Goal: Find contact information: Find contact information

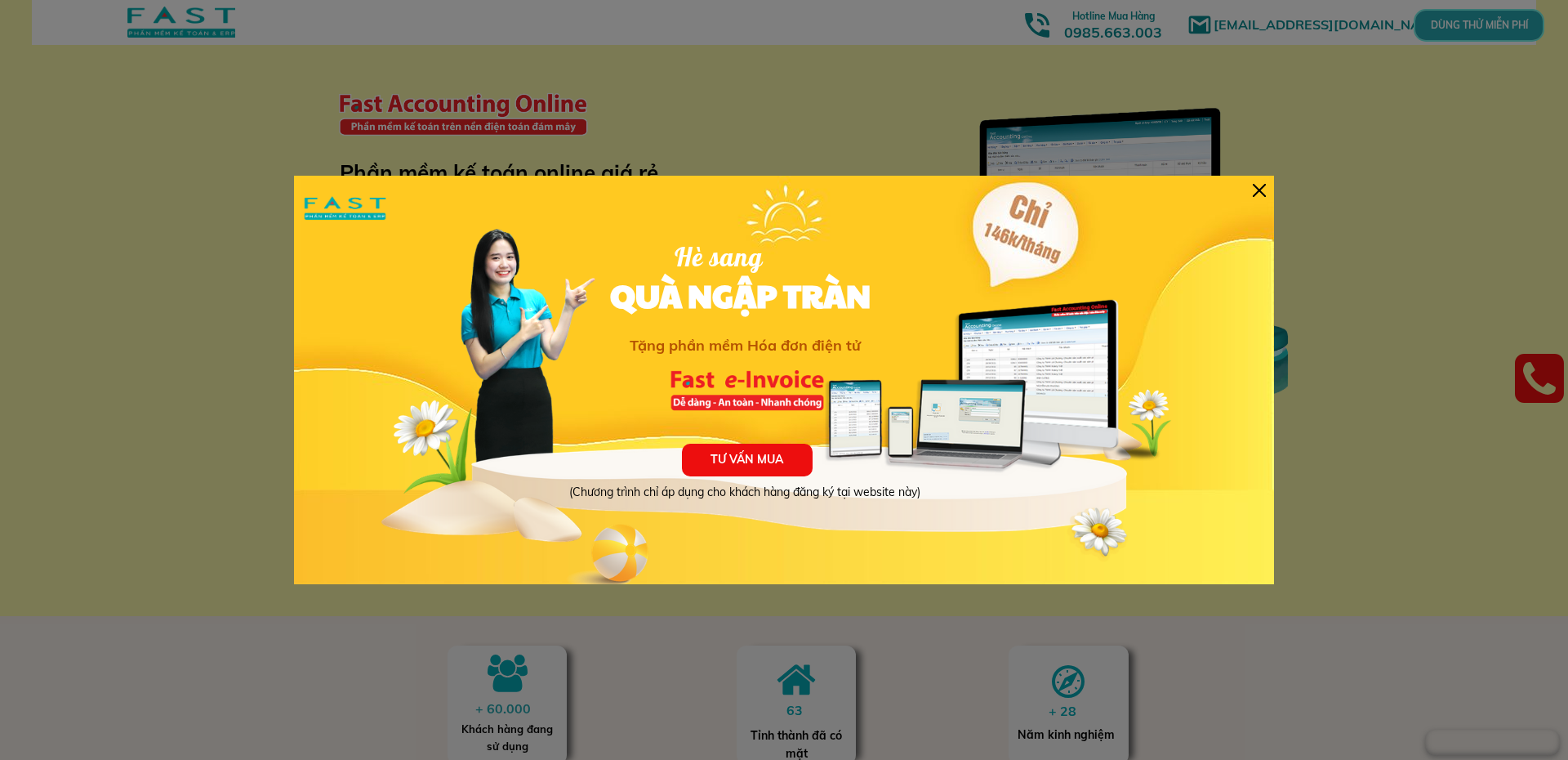
click at [1256, 187] on div at bounding box center [1259, 190] width 13 height 13
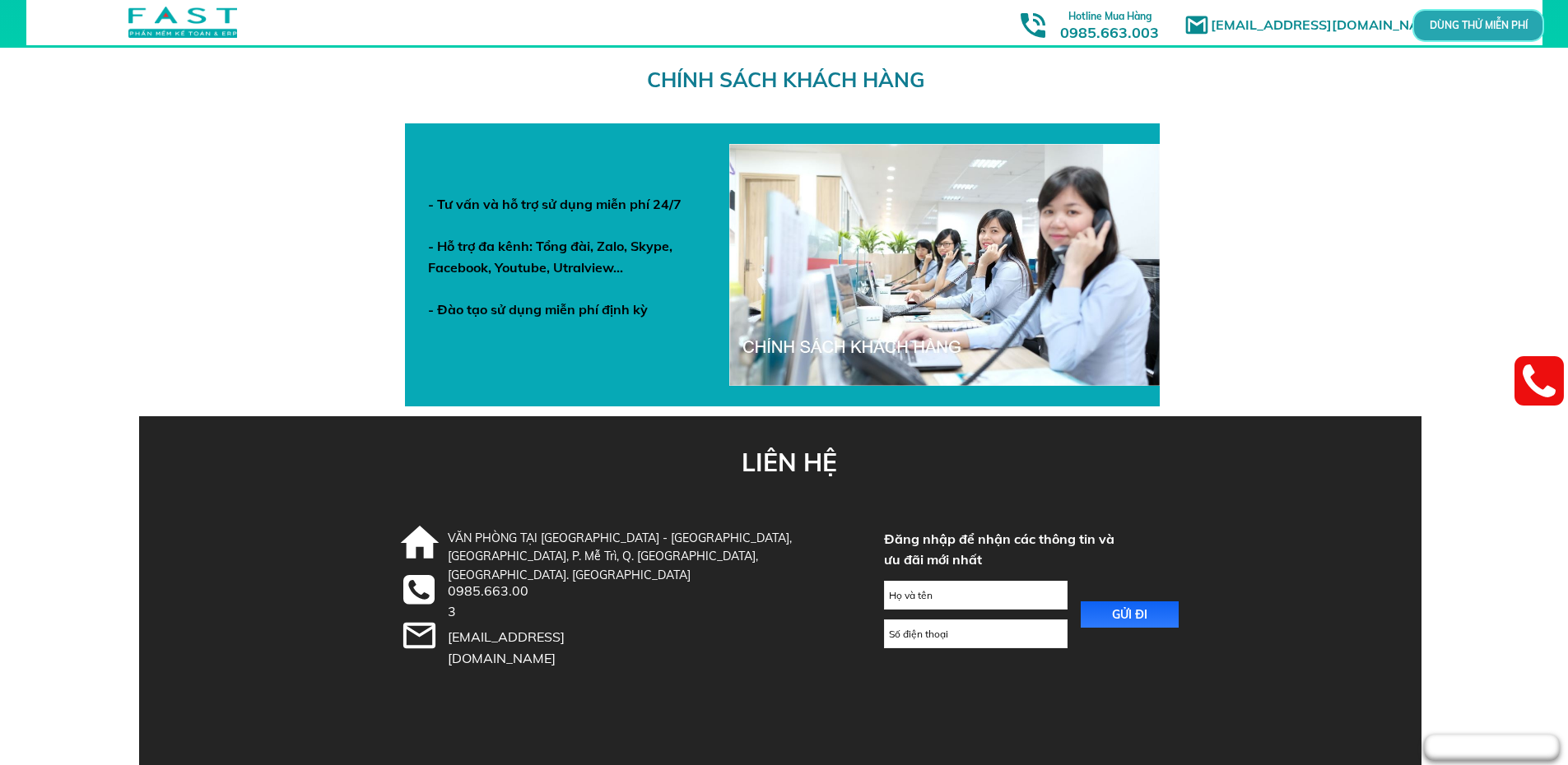
scroll to position [5678, 0]
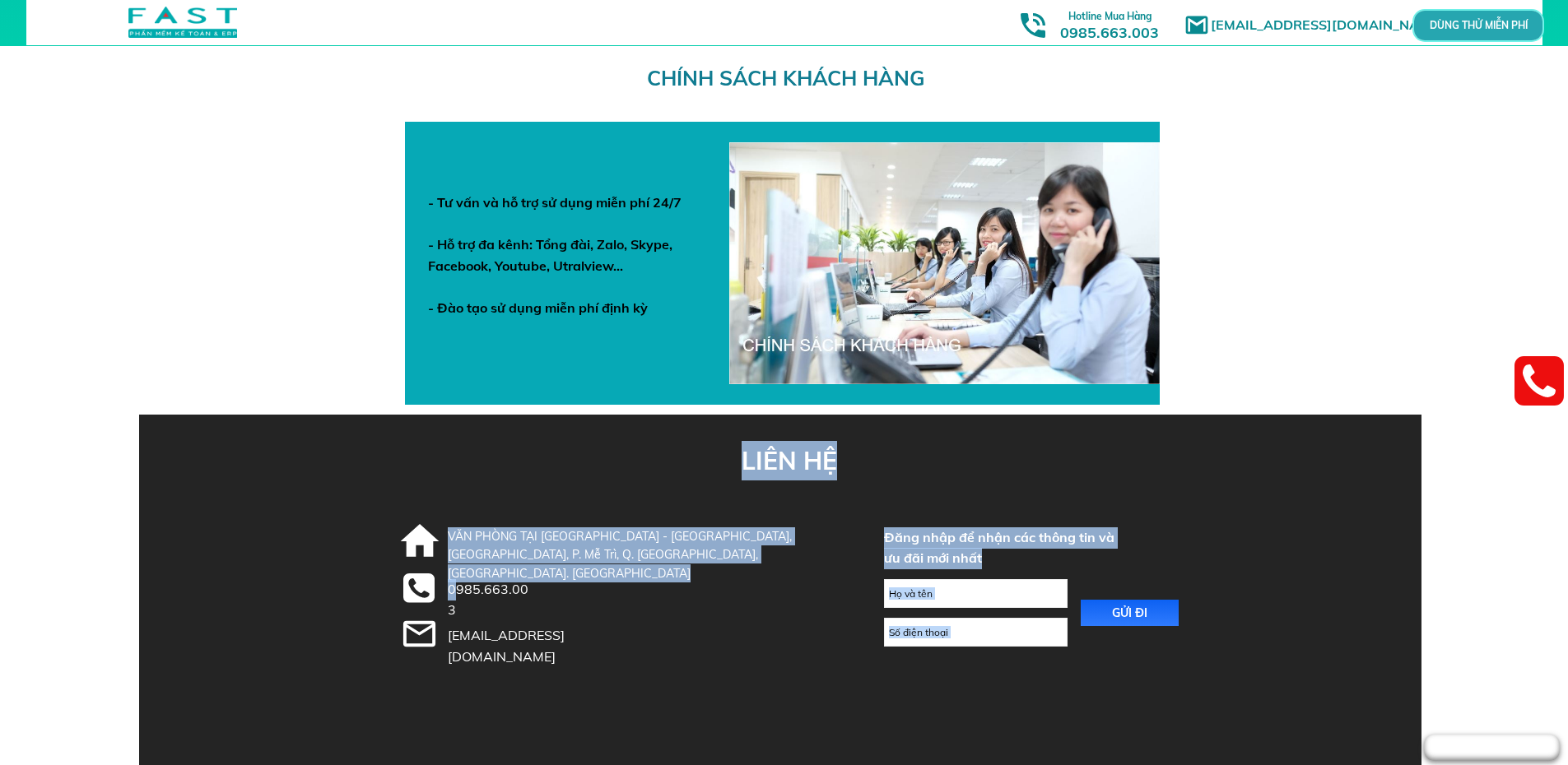
drag, startPoint x: 555, startPoint y: 591, endPoint x: 457, endPoint y: 593, distance: 98.0
click at [457, 593] on div "LIÊN HỆ GỬI ĐI Đăng nhập để nhận các thông tin và ưu đãi mới nhất VĂN PHÒNG TẠI…" at bounding box center [785, 589] width 790 height 351
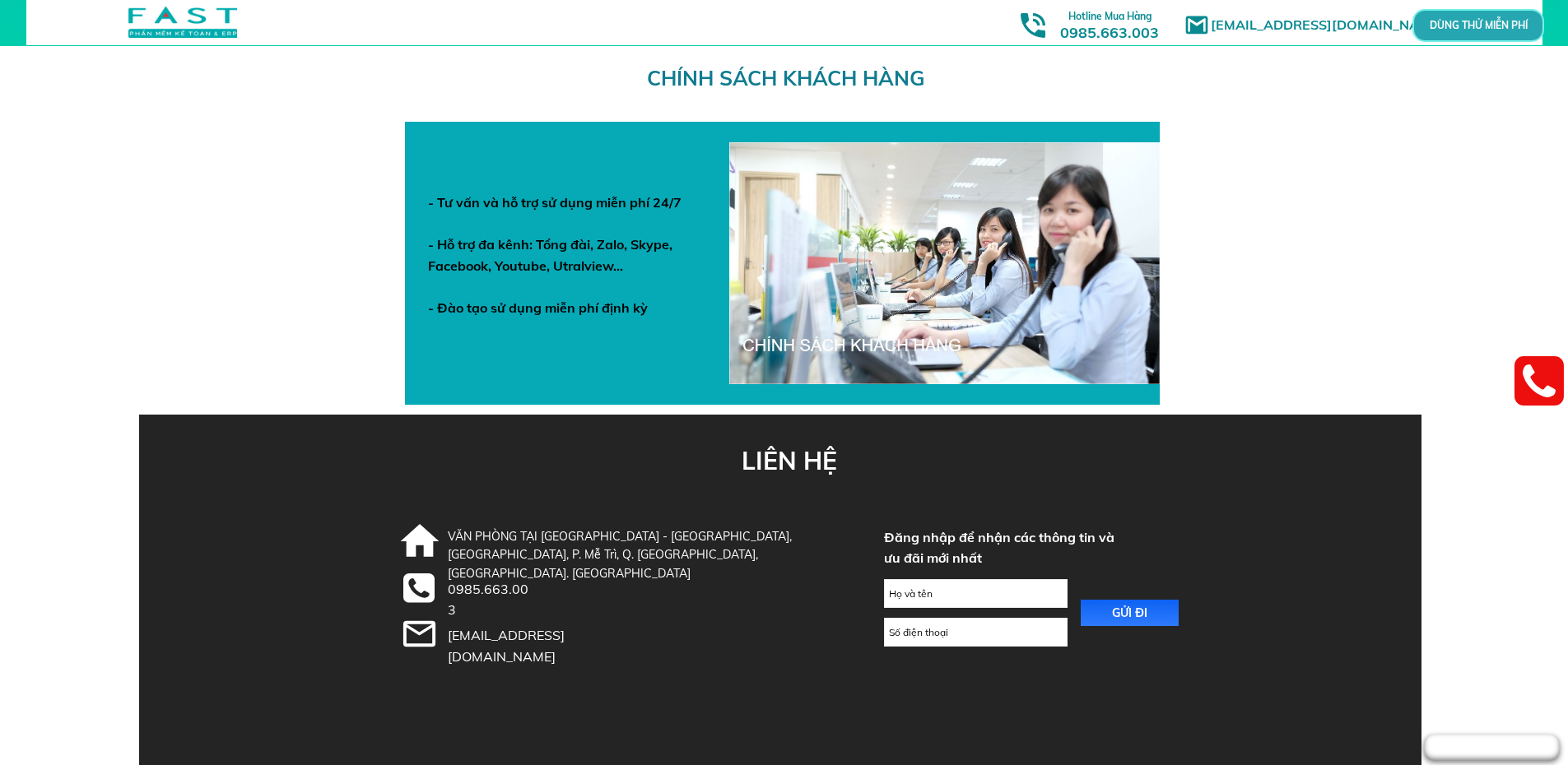
click at [502, 591] on div "0985.663.003" at bounding box center [492, 599] width 87 height 42
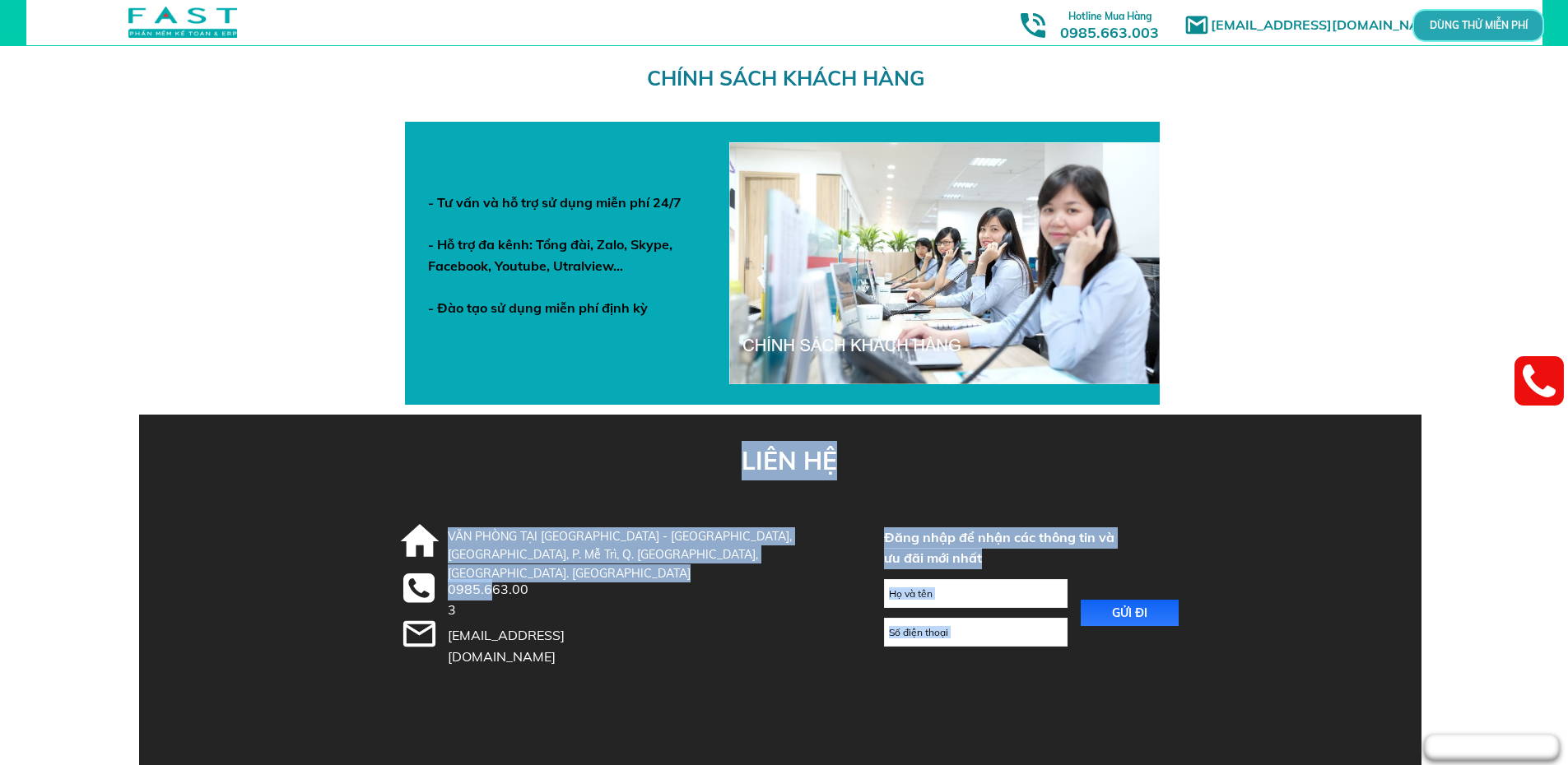
drag, startPoint x: 444, startPoint y: 587, endPoint x: 516, endPoint y: 586, distance: 72.0
click at [502, 586] on div "LIÊN HỆ GỬI ĐI Đăng nhập để nhận các thông tin và ưu đãi mới nhất VĂN PHÒNG TẠI…" at bounding box center [785, 589] width 790 height 351
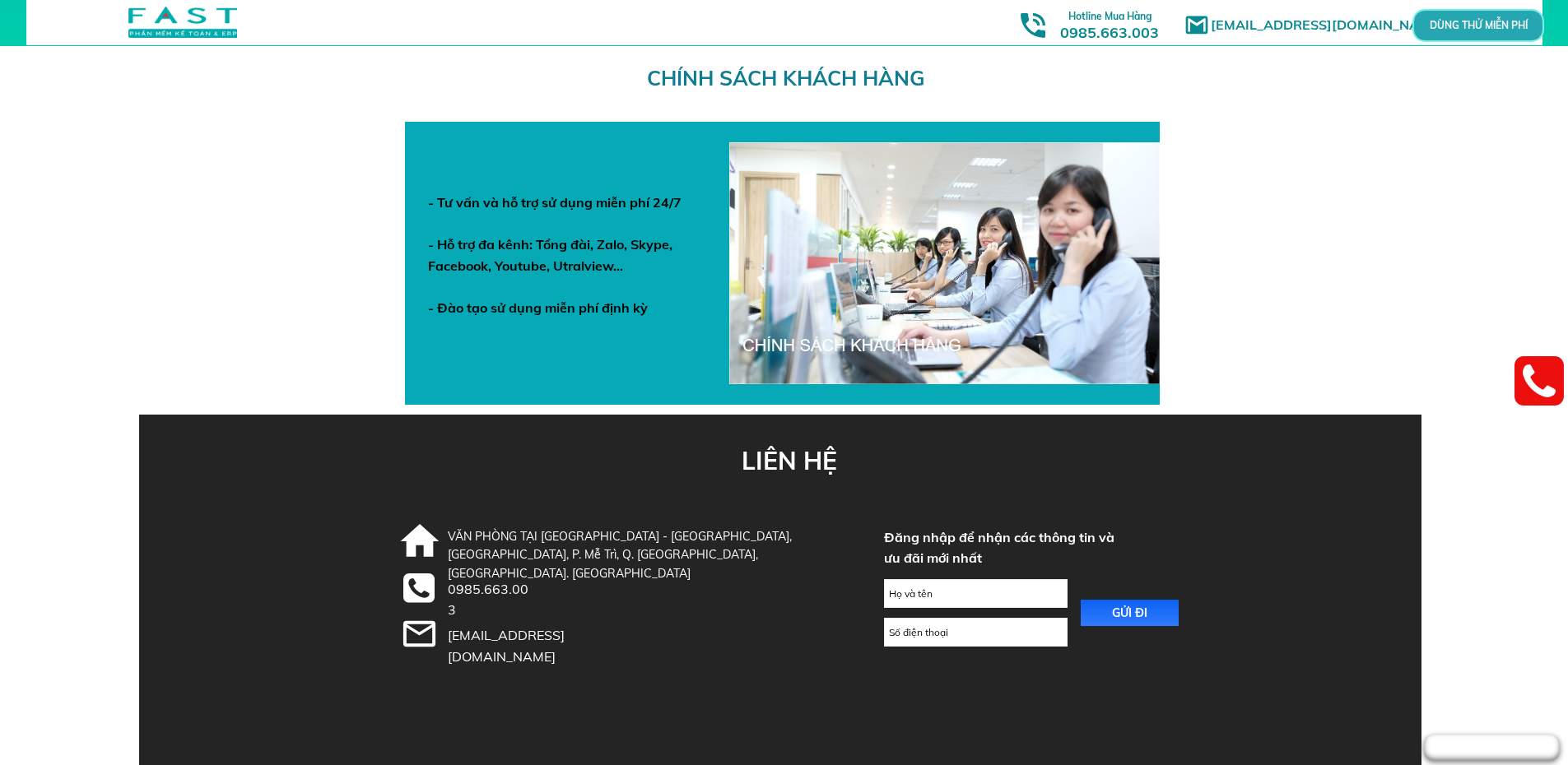
click at [524, 586] on div "0985.663.003" at bounding box center [492, 599] width 87 height 42
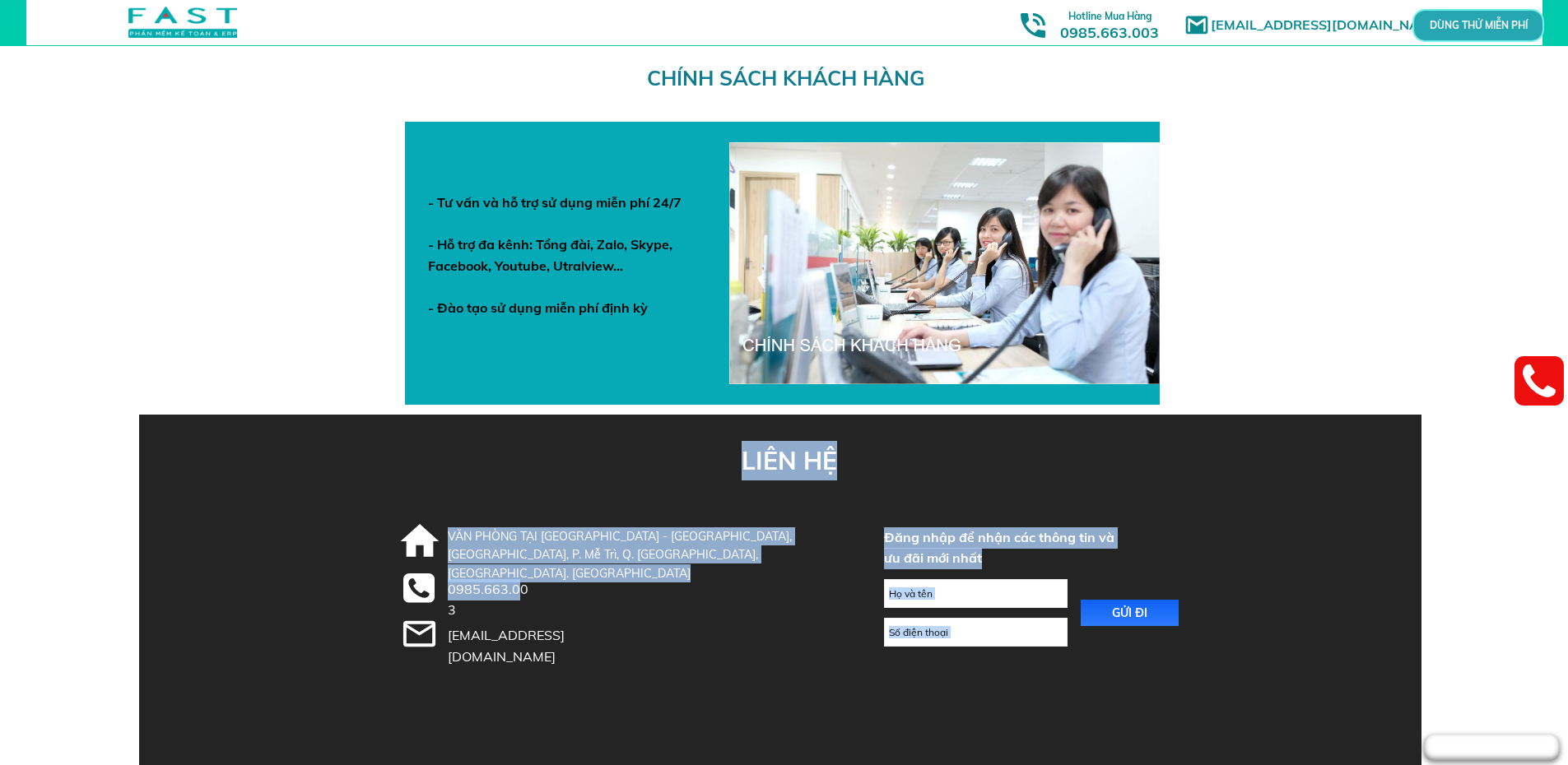
drag, startPoint x: 544, startPoint y: 588, endPoint x: 536, endPoint y: 592, distance: 8.9
click at [514, 592] on div "LIÊN HỆ GỬI ĐI Đăng nhập để nhận các thông tin và ưu đãi mới nhất VĂN PHÒNG TẠI…" at bounding box center [785, 589] width 790 height 351
click at [543, 592] on div at bounding box center [780, 589] width 1283 height 351
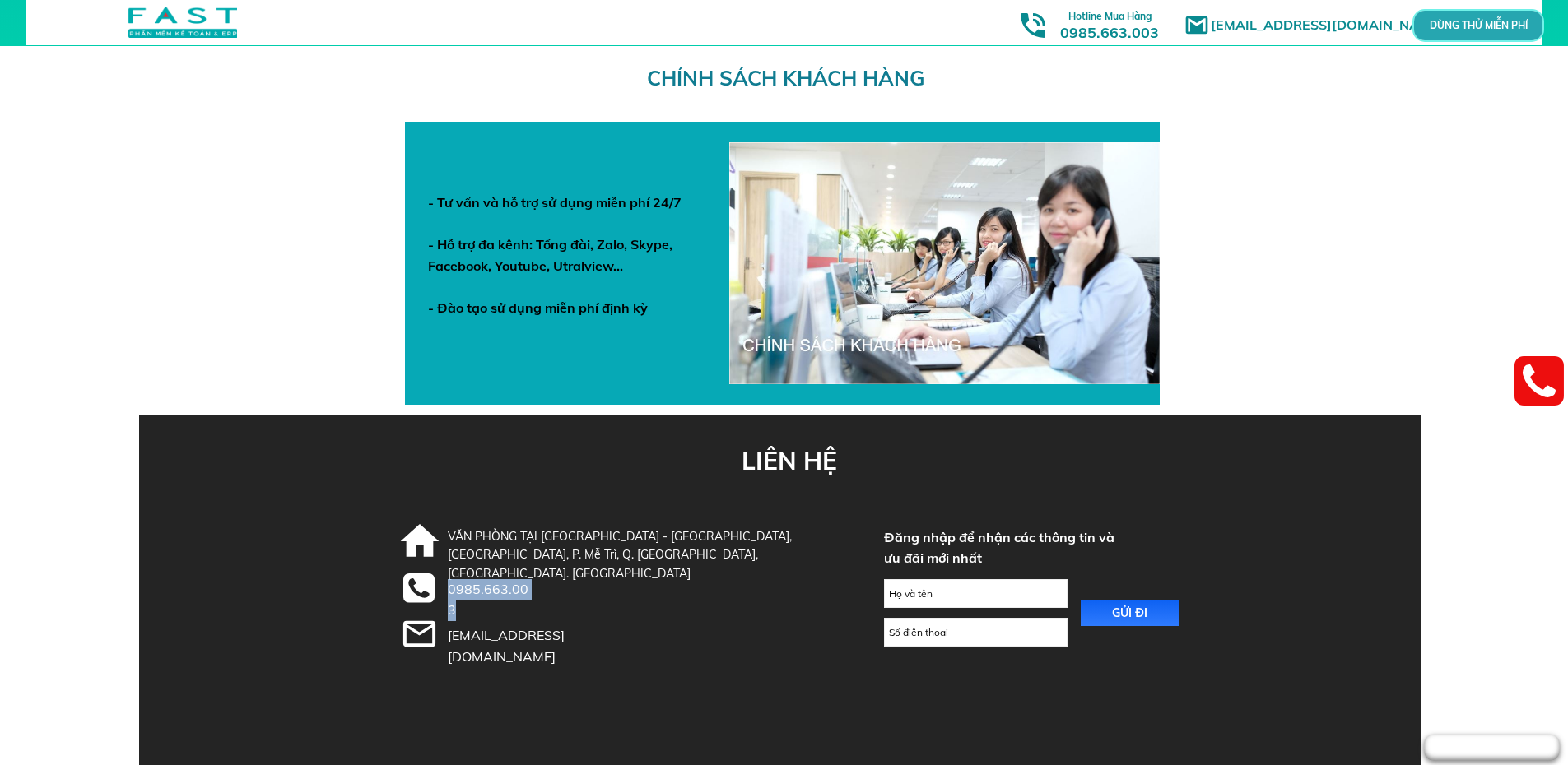
drag, startPoint x: 531, startPoint y: 592, endPoint x: 449, endPoint y: 594, distance: 82.0
click at [449, 594] on div "0985.663.003" at bounding box center [492, 599] width 87 height 42
copy div "0985.663.003"
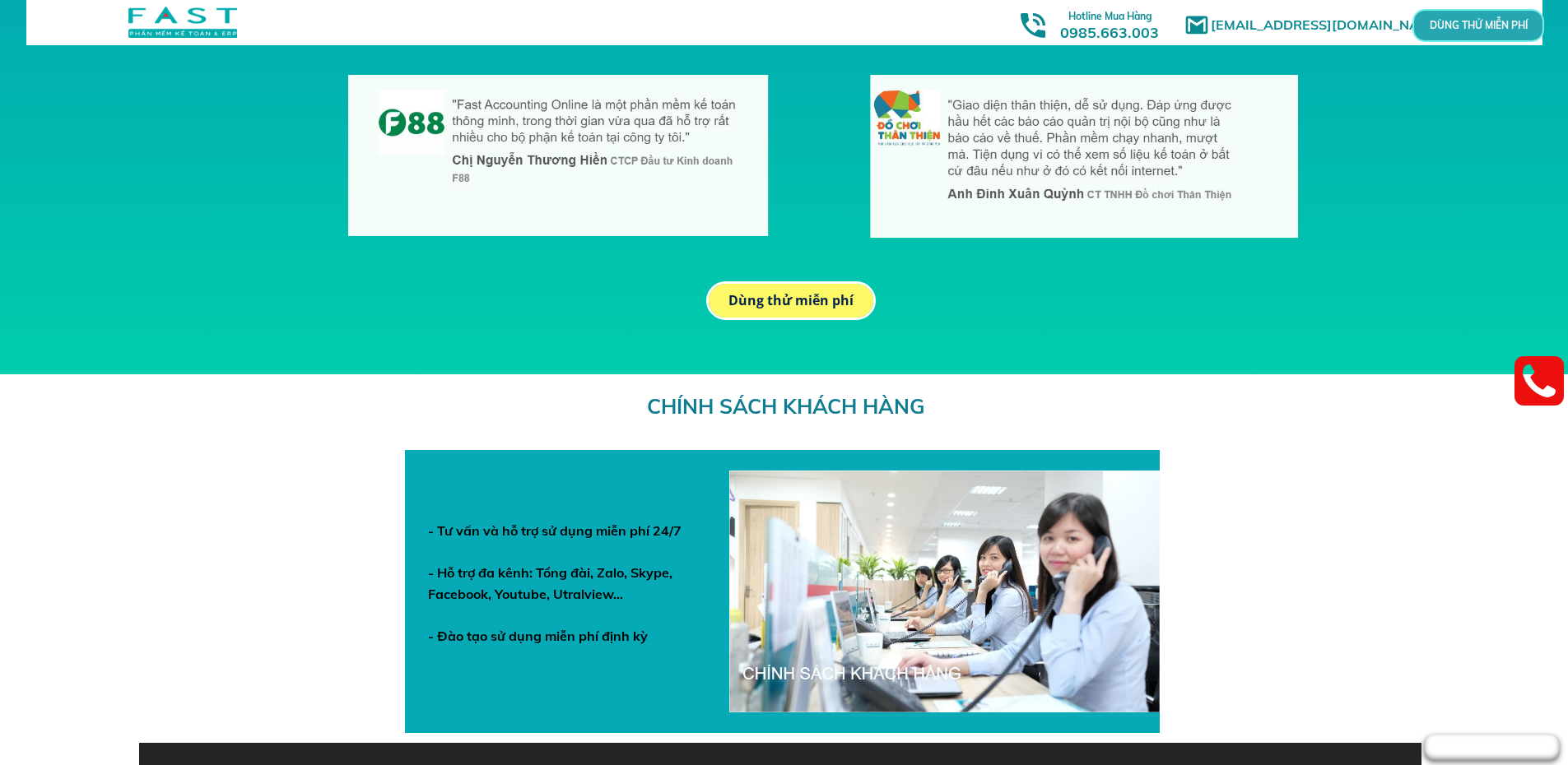
scroll to position [5349, 0]
